Goal: Communication & Community: Answer question/provide support

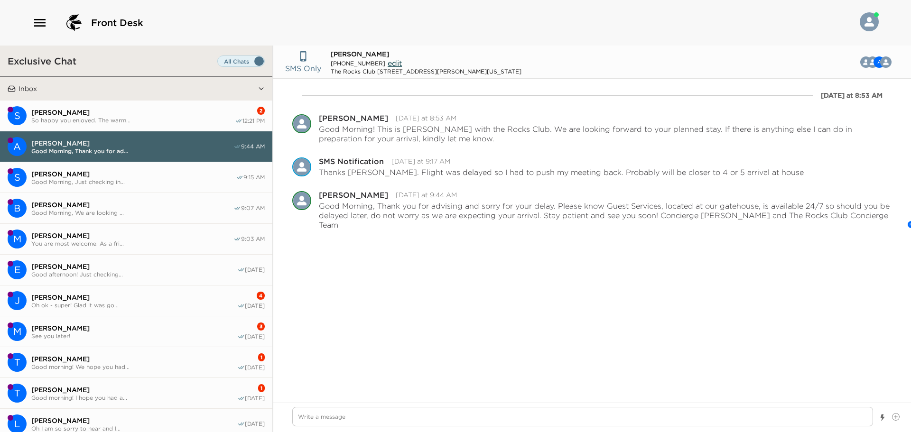
scroll to position [438, 0]
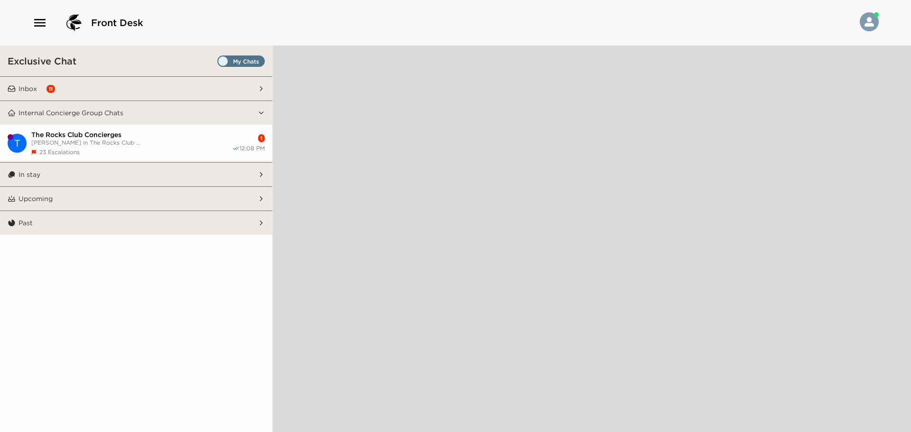
click at [221, 62] on span "Set all destinations" at bounding box center [240, 63] width 47 height 11
click at [219, 63] on input "Set all destinations" at bounding box center [219, 63] width 0 height 0
click at [68, 92] on button "Inbox 11" at bounding box center [137, 89] width 242 height 24
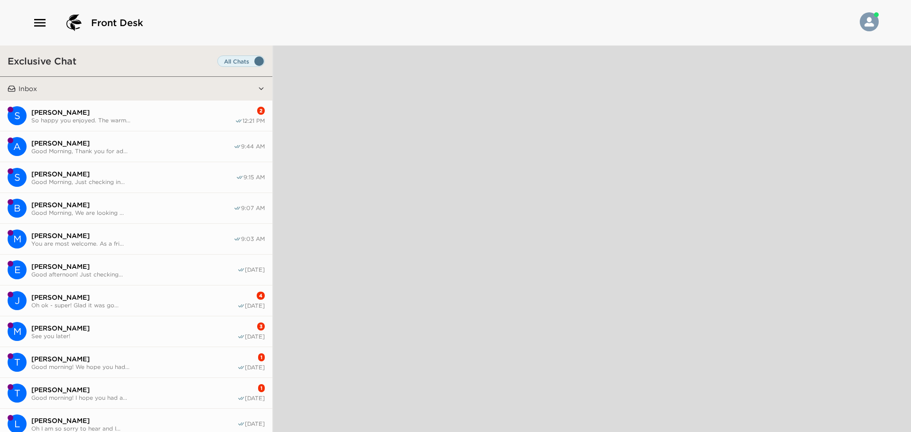
click at [68, 108] on span "[PERSON_NAME]" at bounding box center [133, 112] width 204 height 9
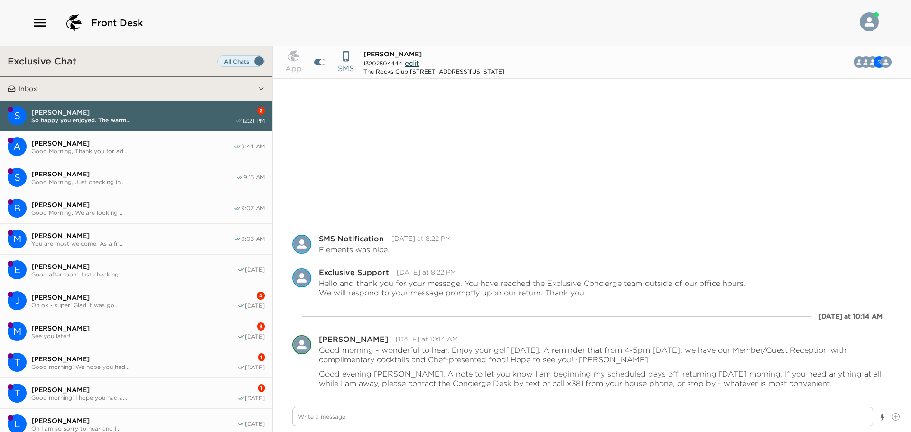
scroll to position [153, 0]
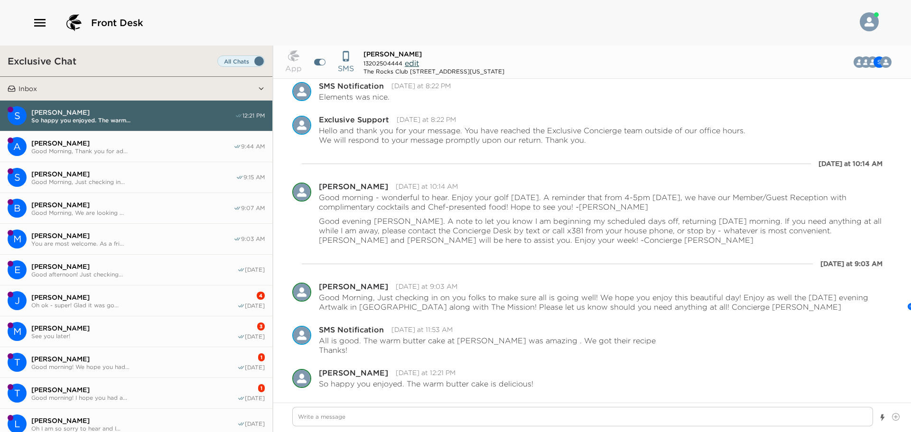
click at [77, 143] on span "[PERSON_NAME]" at bounding box center [132, 143] width 202 height 9
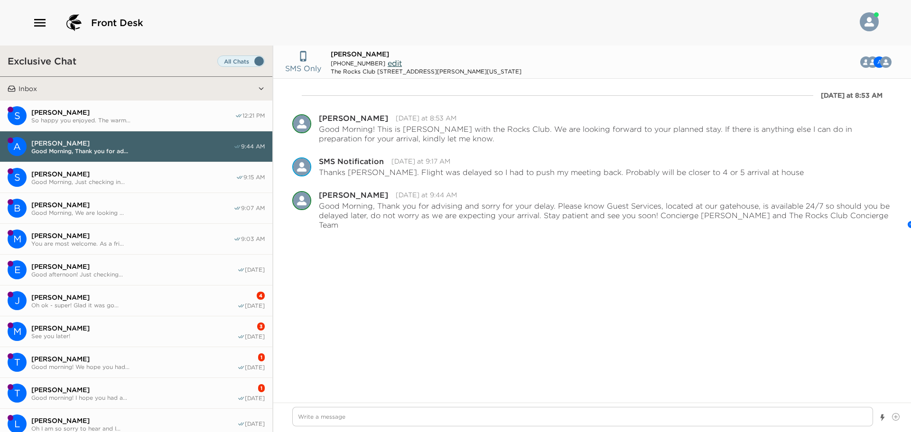
type textarea "x"
